Goal: Find specific page/section: Find specific page/section

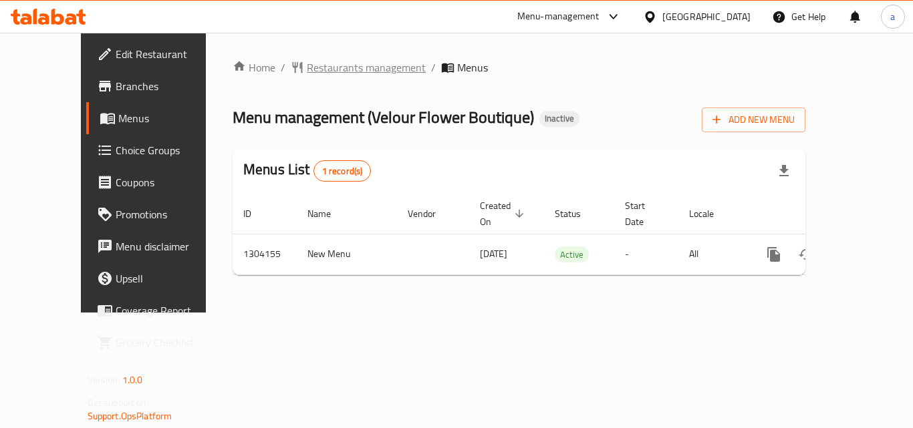
click at [307, 66] on span "Restaurants management" at bounding box center [366, 67] width 119 height 16
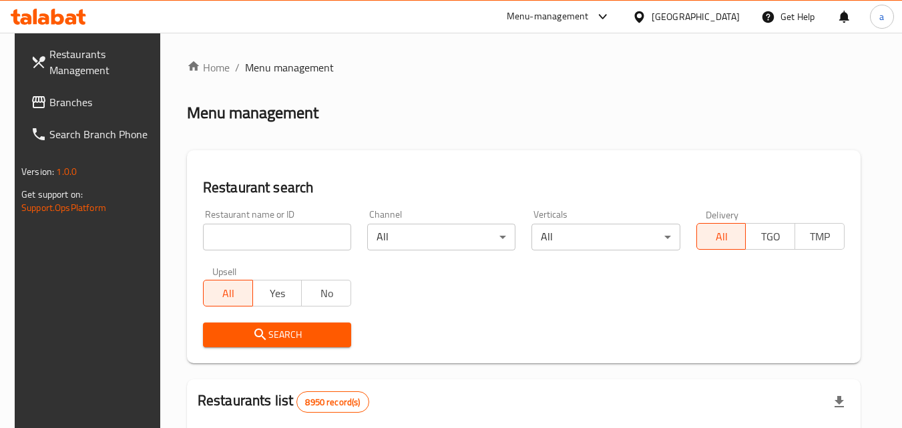
click at [284, 232] on input "search" at bounding box center [277, 237] width 148 height 27
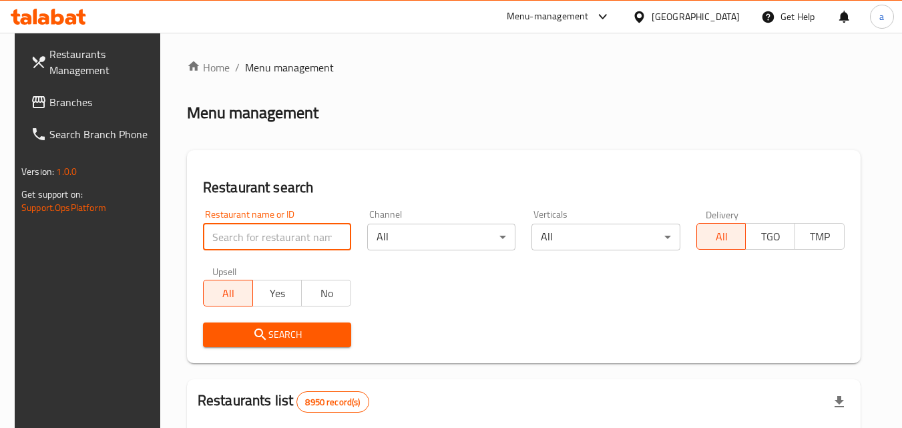
click at [284, 232] on input "search" at bounding box center [277, 237] width 148 height 27
paste input "703085"
type input "703085"
click button "Search" at bounding box center [277, 335] width 148 height 25
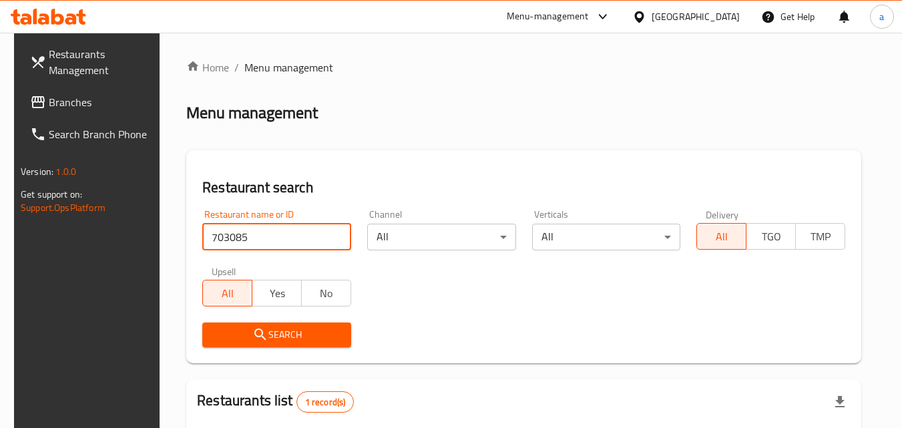
click at [313, 329] on span "Search" at bounding box center [277, 335] width 128 height 17
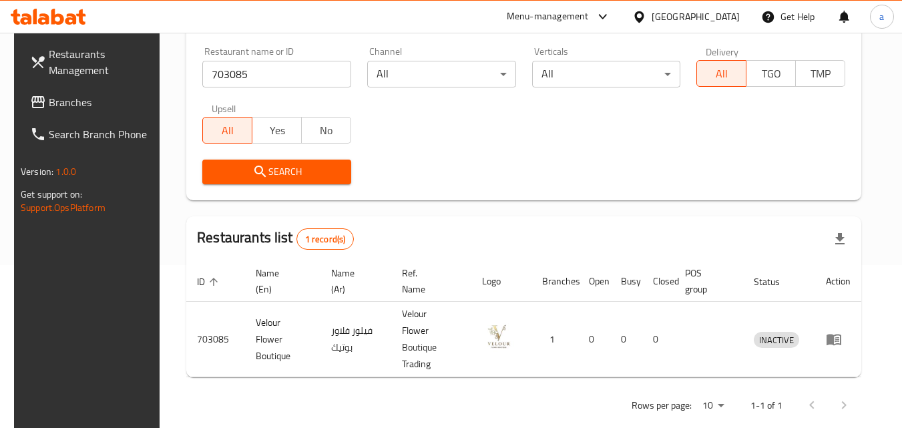
scroll to position [168, 0]
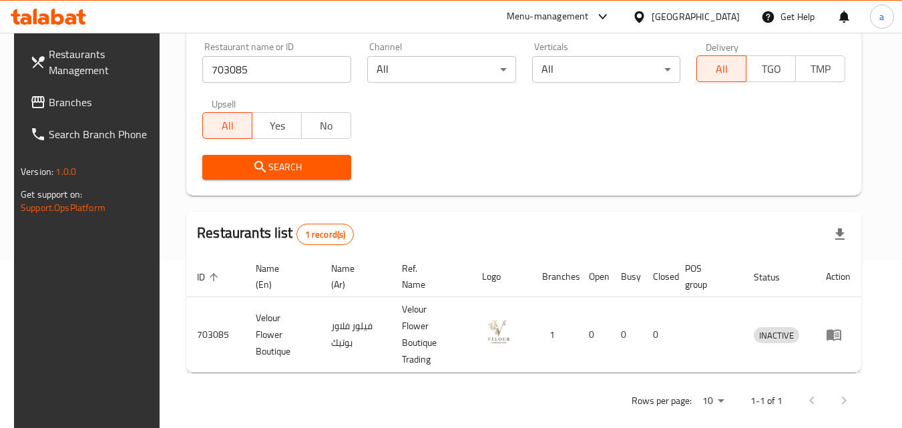
click at [735, 18] on div "[GEOGRAPHIC_DATA]" at bounding box center [696, 16] width 88 height 15
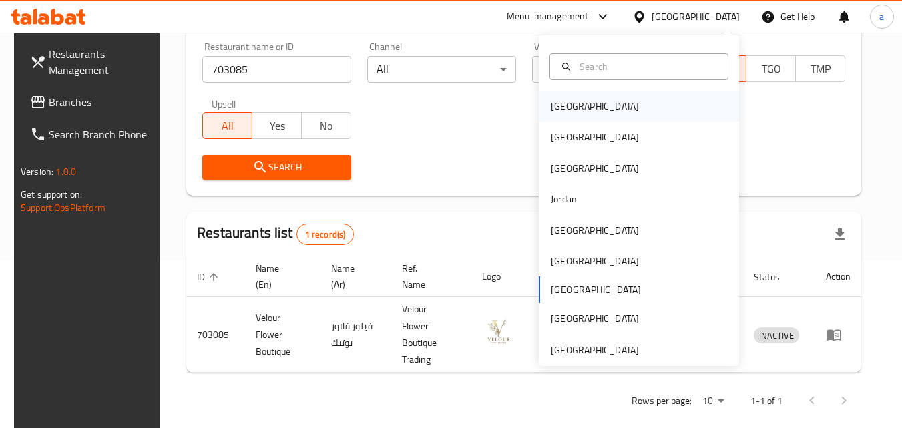
click at [658, 98] on div "[GEOGRAPHIC_DATA]" at bounding box center [639, 106] width 200 height 31
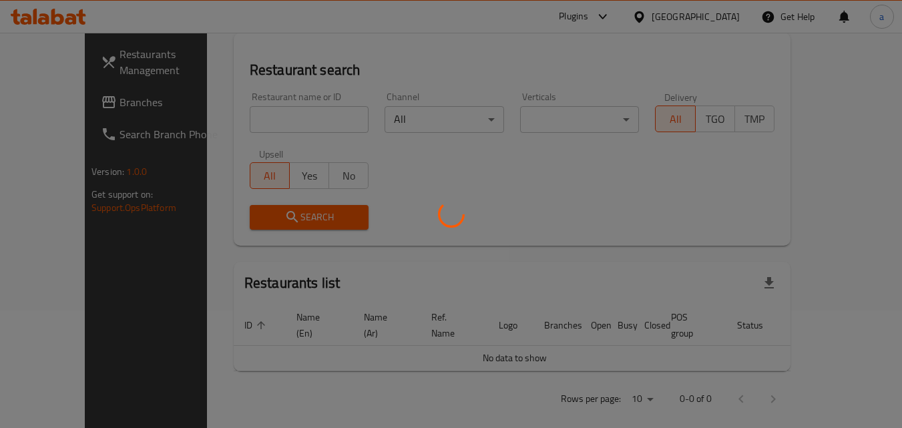
scroll to position [168, 0]
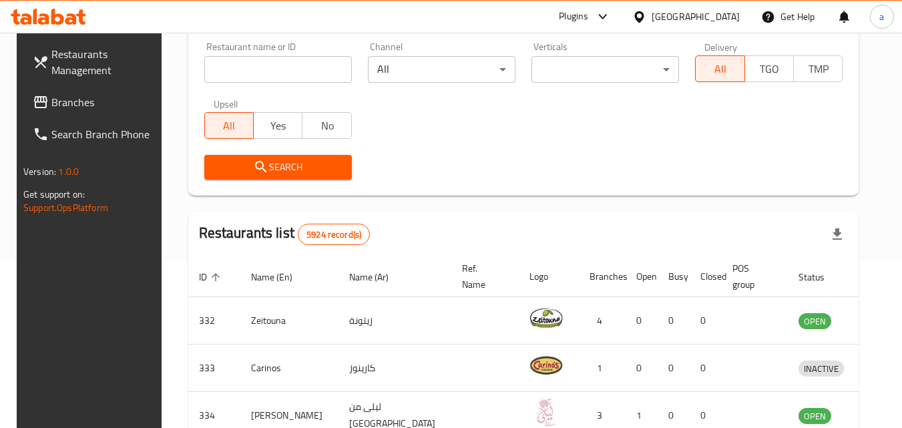
click at [269, 59] on input "search" at bounding box center [278, 69] width 148 height 27
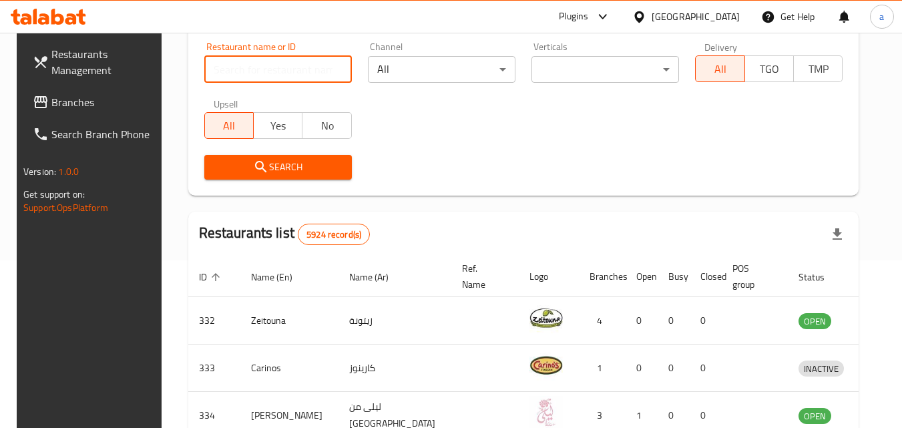
paste input "756245"
type input "756245"
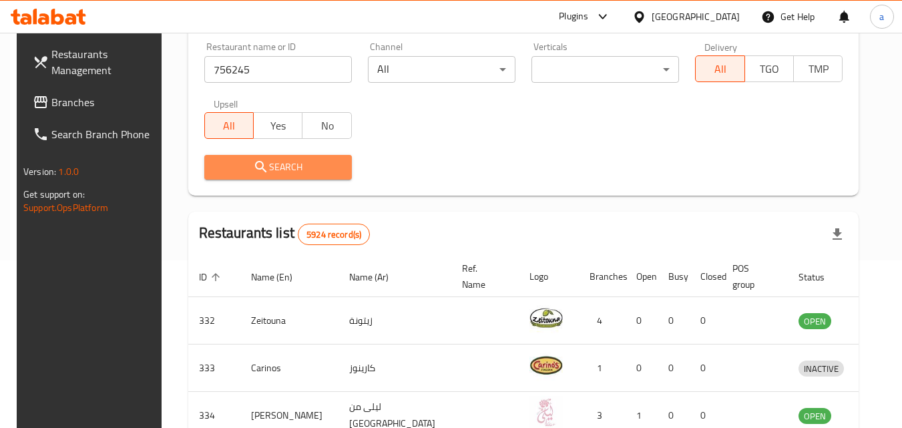
click at [259, 170] on icon "submit" at bounding box center [261, 167] width 16 height 16
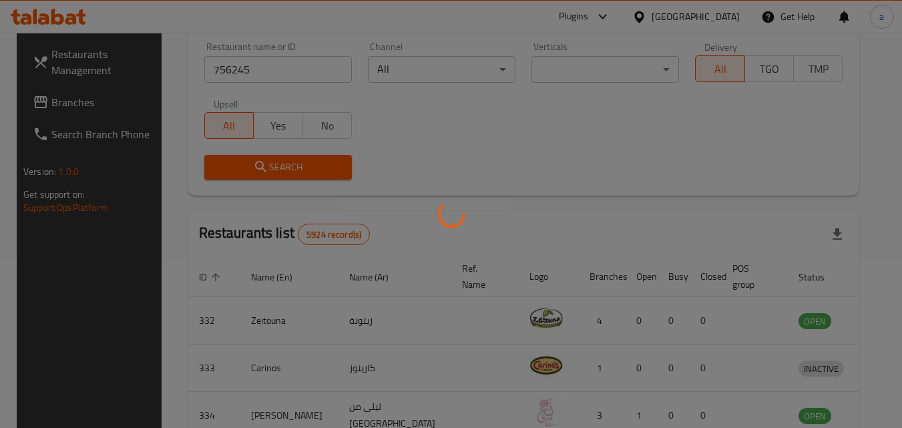
scroll to position [118, 0]
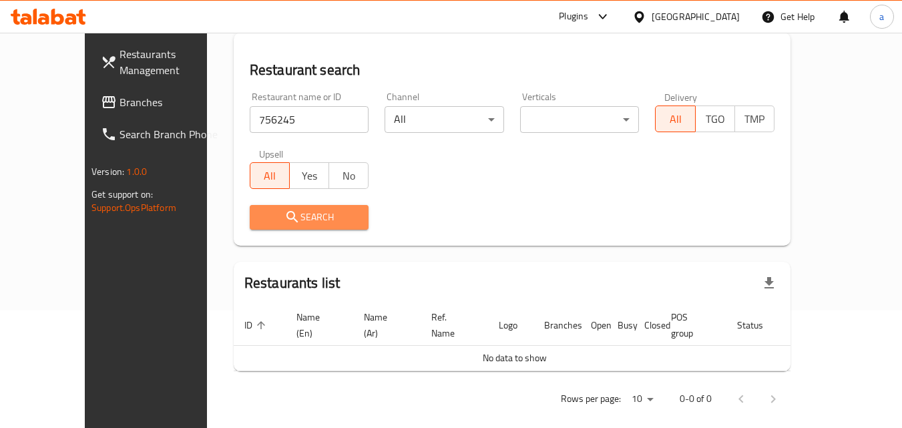
click at [265, 214] on span "Search" at bounding box center [310, 217] width 98 height 17
click at [120, 98] on span "Branches" at bounding box center [173, 102] width 106 height 16
